Goal: Transaction & Acquisition: Purchase product/service

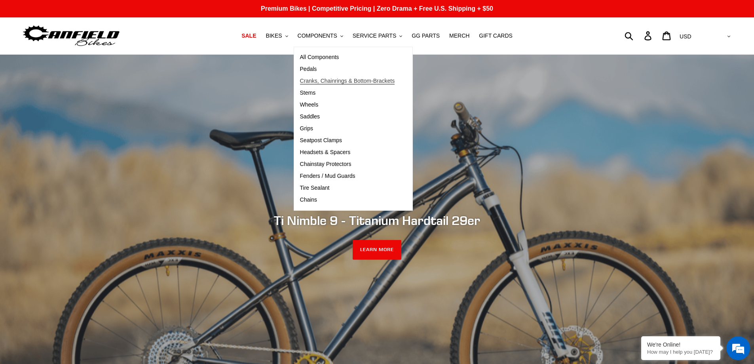
click at [325, 80] on span "Cranks, Chainrings & Bottom-Brackets" at bounding box center [347, 81] width 95 height 7
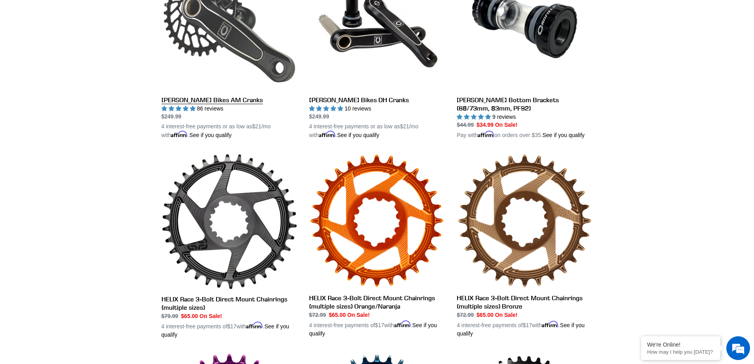
click at [209, 101] on link "[PERSON_NAME] Bikes AM Cranks" at bounding box center [230, 46] width 136 height 185
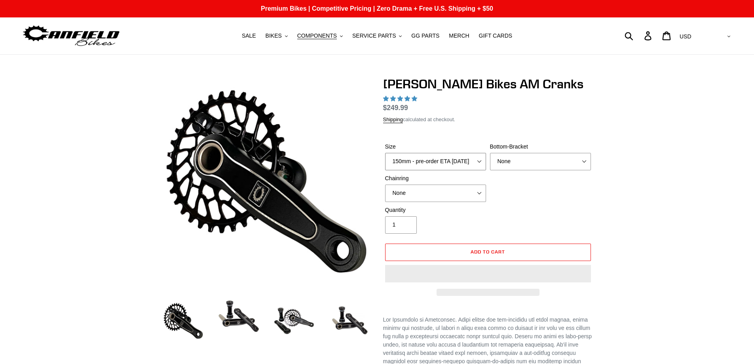
click at [480, 160] on select "150mm - pre-order ETA 9/30/25 155mm - pre-order ETA 9/30/25 160mm - pre-order E…" at bounding box center [435, 161] width 101 height 17
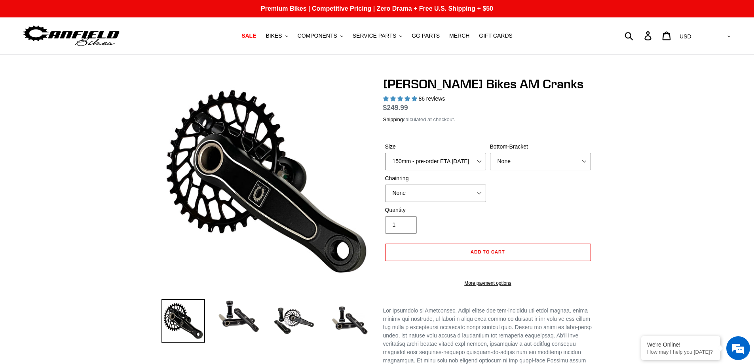
select select "highest-rating"
click at [385, 153] on select "150mm - pre-order ETA 9/30/25 155mm - pre-order ETA 9/30/25 160mm - pre-order E…" at bounding box center [435, 161] width 101 height 17
click at [478, 170] on select "150mm - pre-order ETA 9/30/25 155mm - pre-order ETA 9/30/25 160mm - pre-order E…" at bounding box center [435, 161] width 101 height 17
select select "165mm - pre-order ETA 9/30/25"
click at [385, 162] on select "150mm - pre-order ETA 9/30/25 155mm - pre-order ETA 9/30/25 160mm - pre-order E…" at bounding box center [435, 161] width 101 height 17
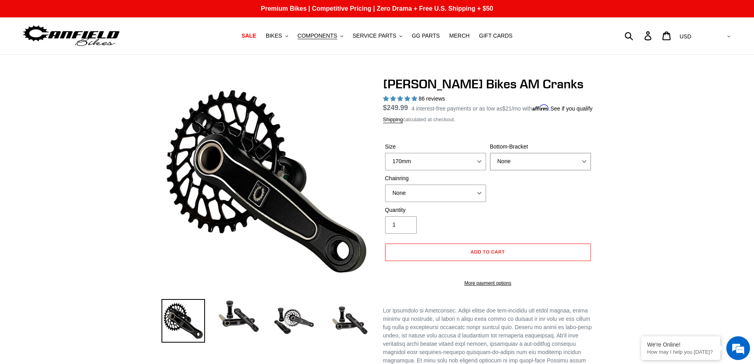
click at [585, 170] on select "None BSA Threaded 68/73mm Press Fit PF92" at bounding box center [540, 161] width 101 height 17
select select "BSA Threaded 68/73mm"
click at [490, 162] on select "None BSA Threaded 68/73mm Press Fit PF92" at bounding box center [540, 161] width 101 height 17
click at [480, 202] on select "None 30t Round (Boost 148) 30t Oval (Boost 148) 32t Round (Boost 148) 32t Oval …" at bounding box center [435, 193] width 101 height 17
click at [385, 194] on select "None 30t Round (Boost 148) 30t Oval (Boost 148) 32t Round (Boost 148) 32t Oval …" at bounding box center [435, 193] width 101 height 17
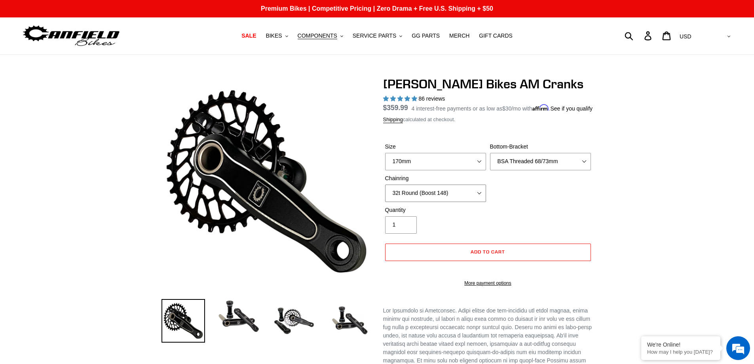
click at [480, 202] on select "None 30t Round (Boost 148) 30t Oval (Boost 148) 32t Round (Boost 148) 32t Oval …" at bounding box center [435, 193] width 101 height 17
select select "None"
click at [385, 194] on select "None 30t Round (Boost 148) 30t Oval (Boost 148) 32t Round (Boost 148) 32t Oval …" at bounding box center [435, 193] width 101 height 17
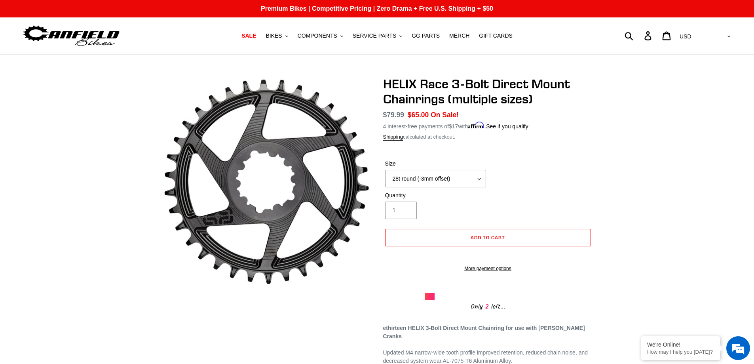
select select "32t round (-3mm offset)"
click at [385, 170] on select "28t round (-3mm offset) 30t round (-3mm offset) 32t round (-3mm offset) 34t rou…" at bounding box center [435, 178] width 101 height 17
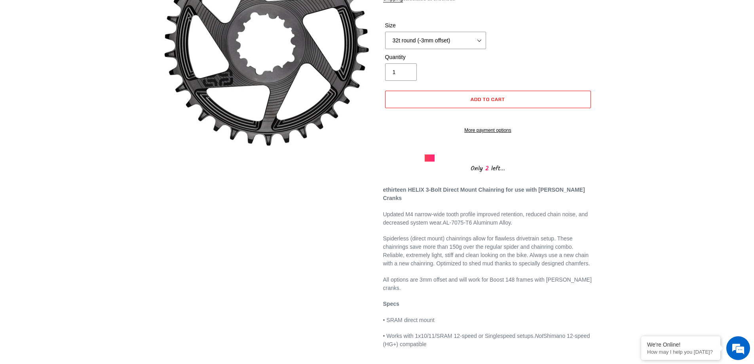
scroll to position [158, 0]
